Goal: Transaction & Acquisition: Download file/media

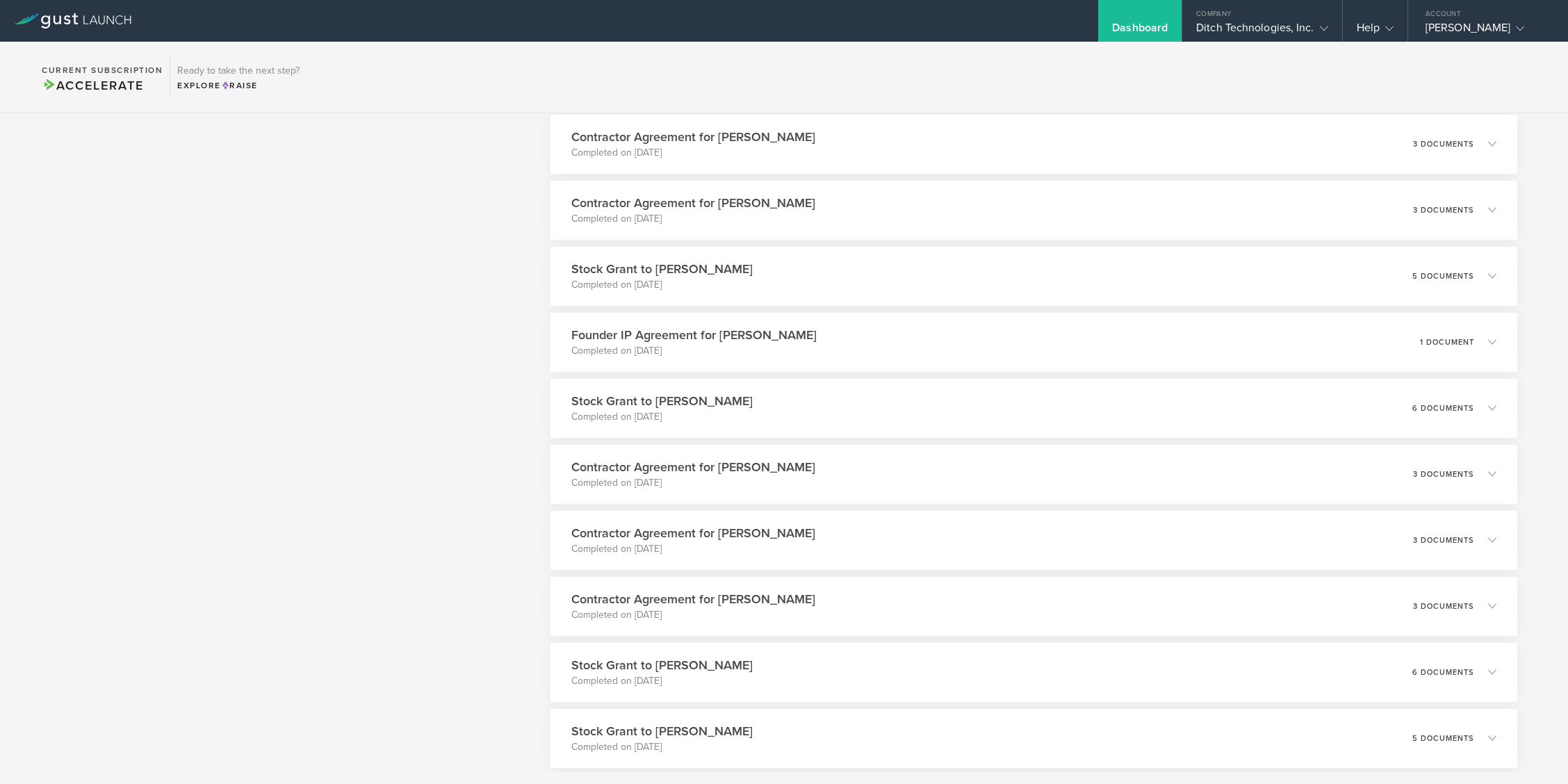
scroll to position [971, 0]
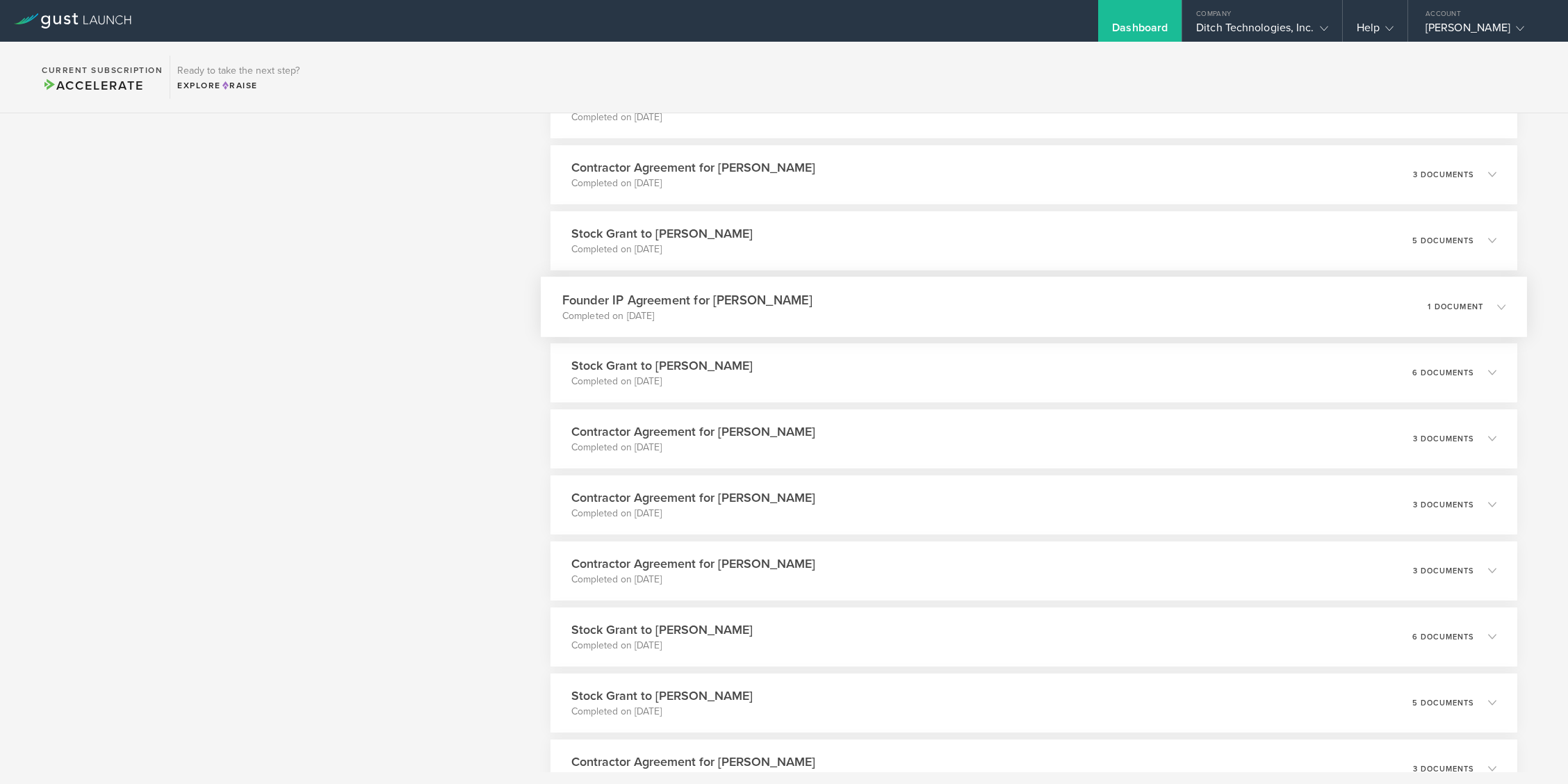
click at [1497, 309] on icon at bounding box center [1495, 307] width 23 height 12
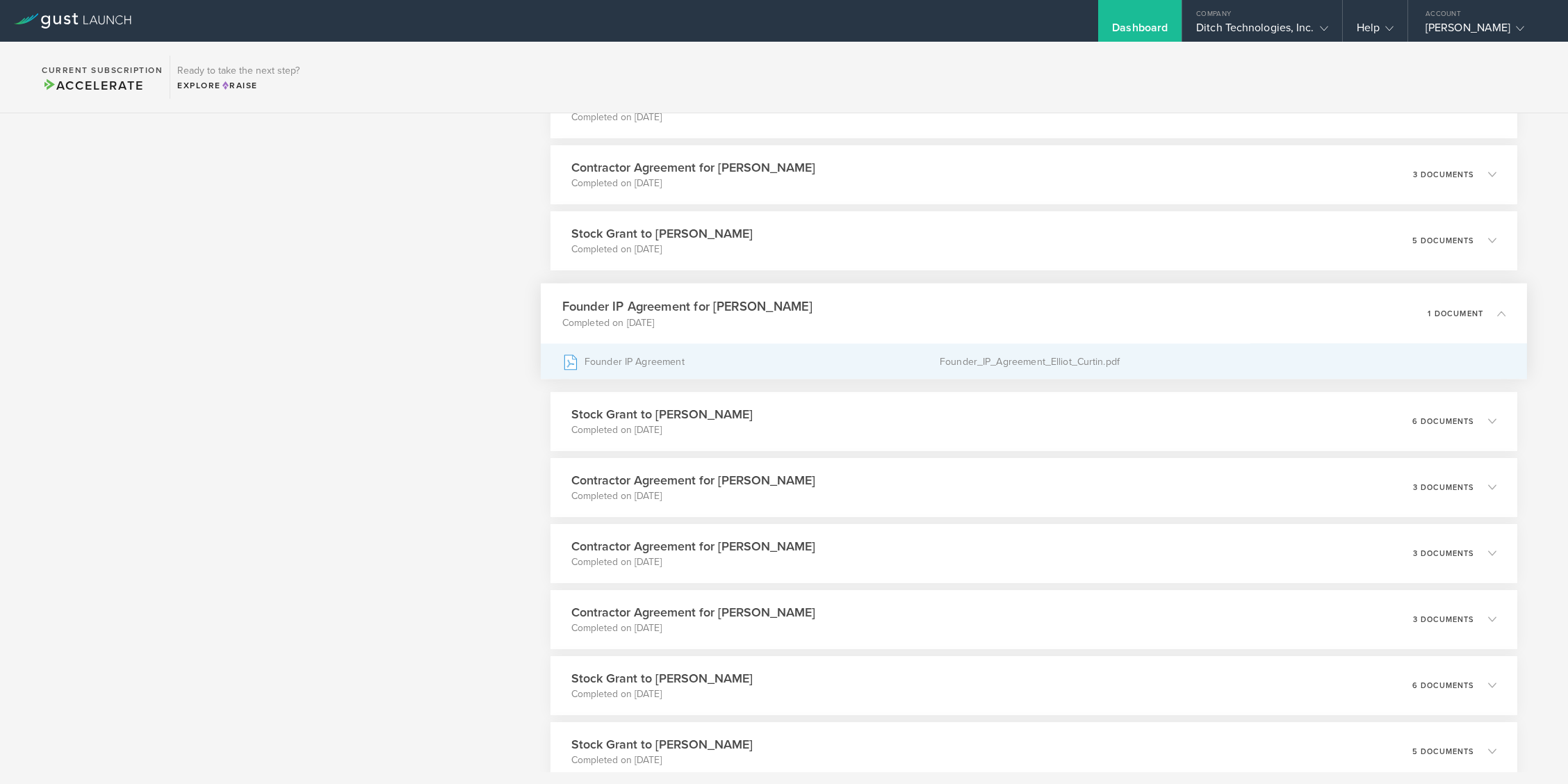
click at [969, 370] on div "Founder_IP_Agreement_Elliot_Curtin.pdf" at bounding box center [1223, 361] width 566 height 35
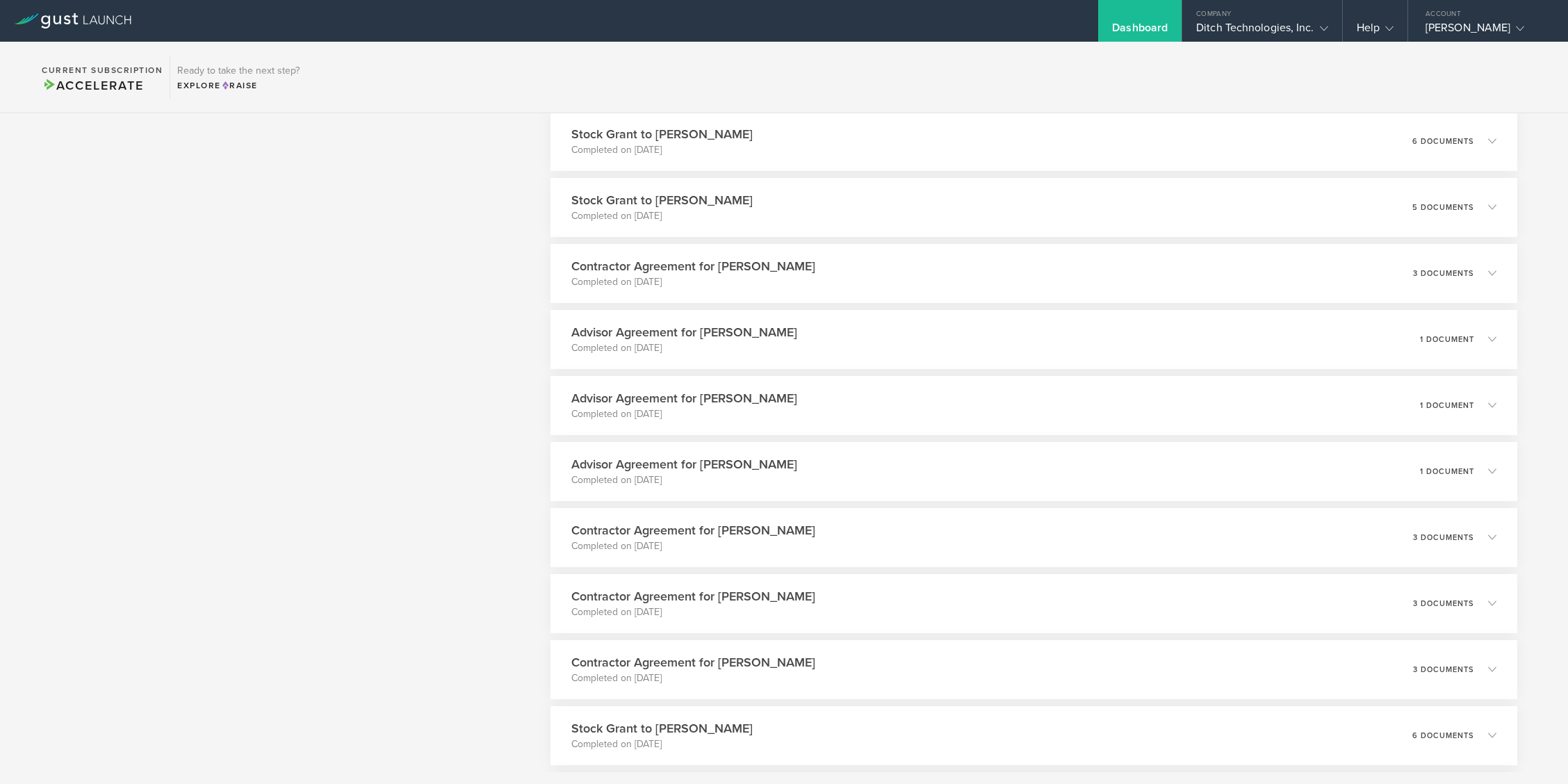
scroll to position [1550, 0]
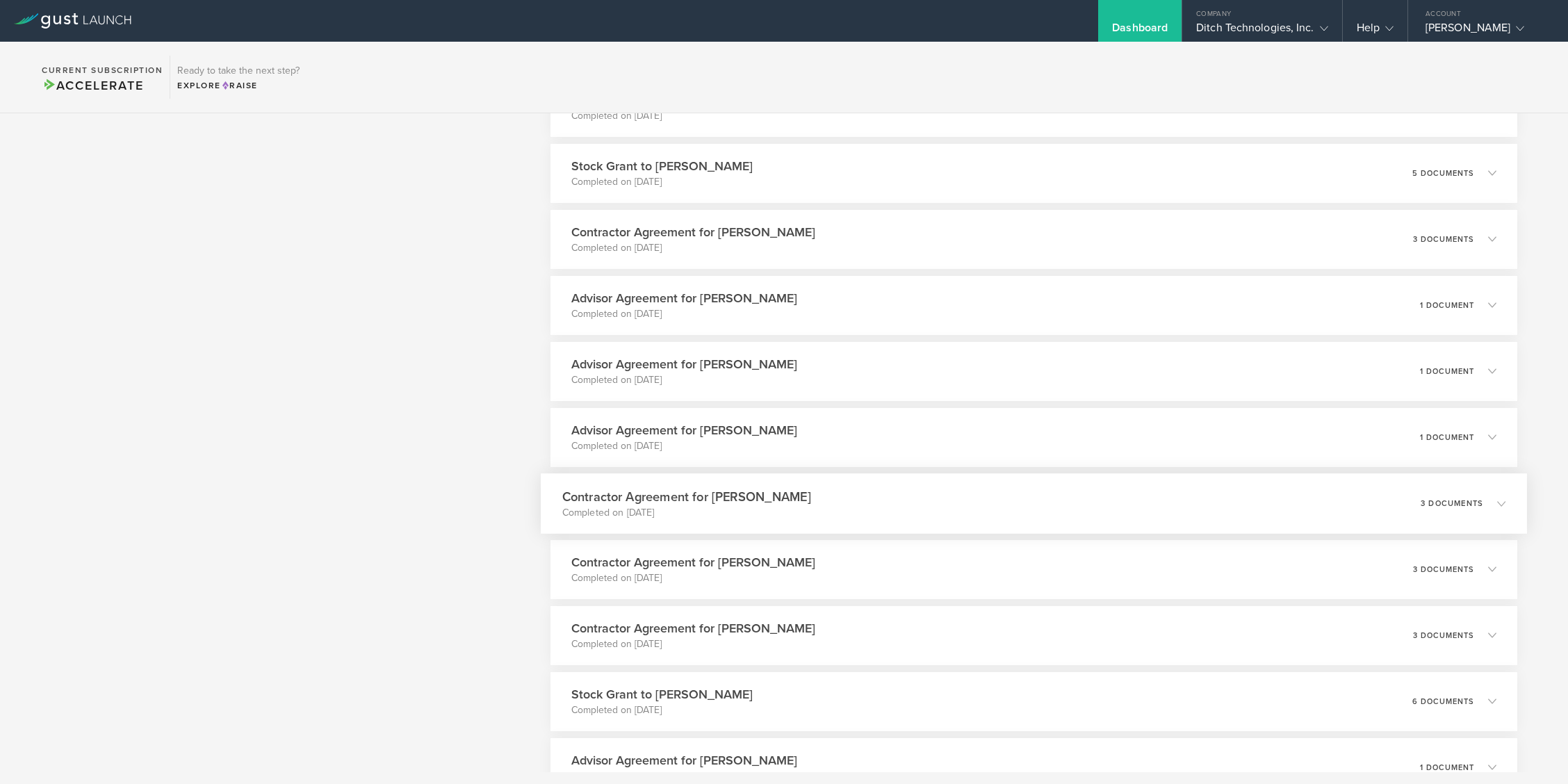
click at [1479, 510] on div "3 documents" at bounding box center [1463, 503] width 85 height 23
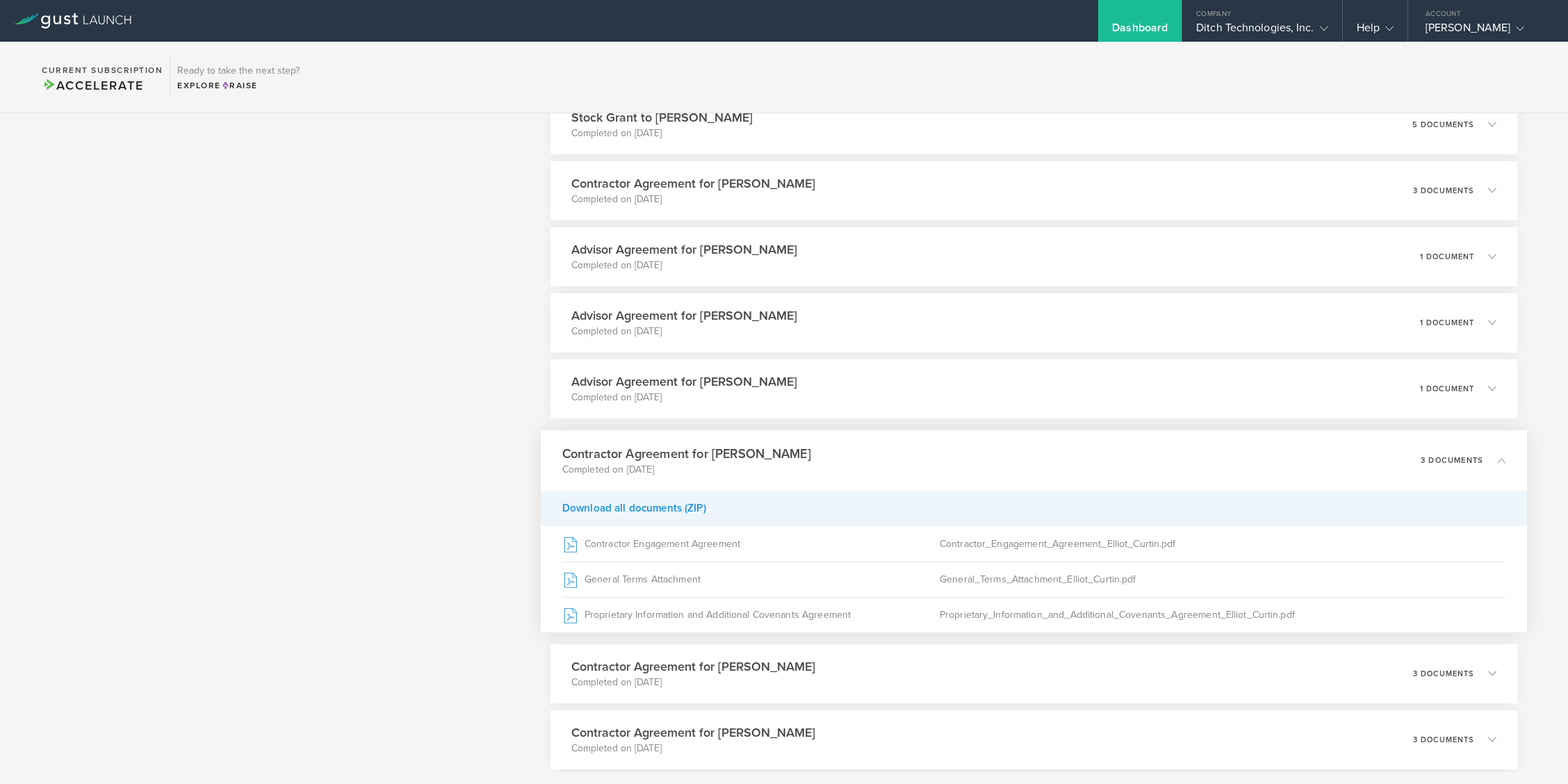
click at [685, 507] on div "Download all documents (ZIP)" at bounding box center [1034, 508] width 986 height 36
